Goal: Task Accomplishment & Management: Use online tool/utility

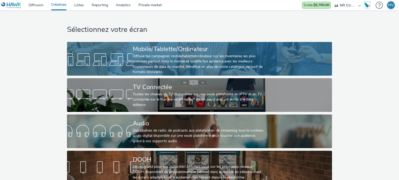
click at [201, 60] on div "Diffuse tes campagnes mobile/tablette/ordinateur sur les inventaires les plus p…" at bounding box center [198, 64] width 131 height 21
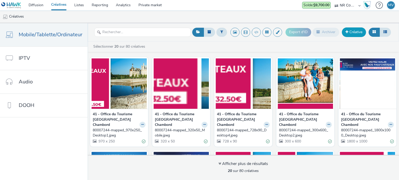
click at [351, 31] on link "Créative" at bounding box center [354, 32] width 24 height 9
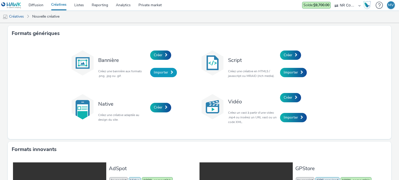
click at [162, 72] on span "Importer" at bounding box center [161, 72] width 14 height 5
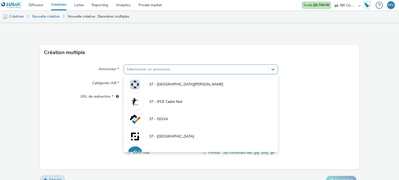
click at [147, 70] on div at bounding box center [195, 69] width 139 height 6
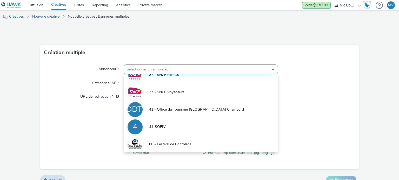
scroll to position [98, 0]
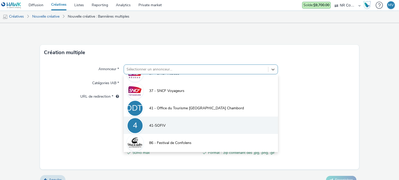
click at [155, 123] on span "41-SOFIV" at bounding box center [157, 125] width 17 height 5
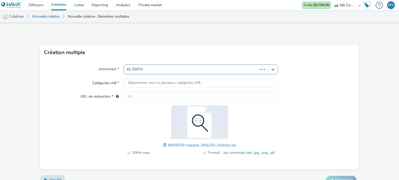
type input "[URL][DOMAIN_NAME]"
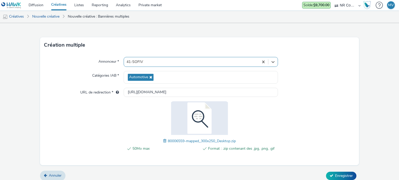
scroll to position [11, 0]
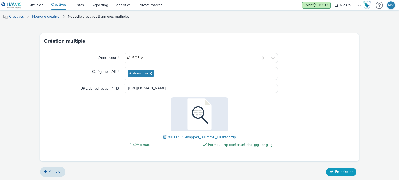
click at [337, 172] on span "Enregistrer" at bounding box center [344, 172] width 18 height 5
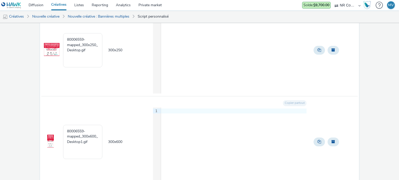
scroll to position [291, 0]
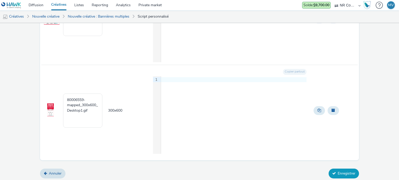
click at [347, 175] on button "Enregistrer" at bounding box center [343, 174] width 30 height 10
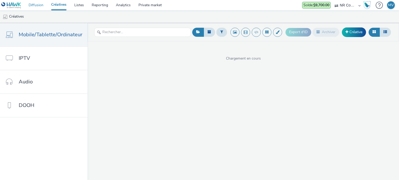
click at [34, 5] on link "Diffusion" at bounding box center [36, 5] width 23 height 10
